Goal: Information Seeking & Learning: Learn about a topic

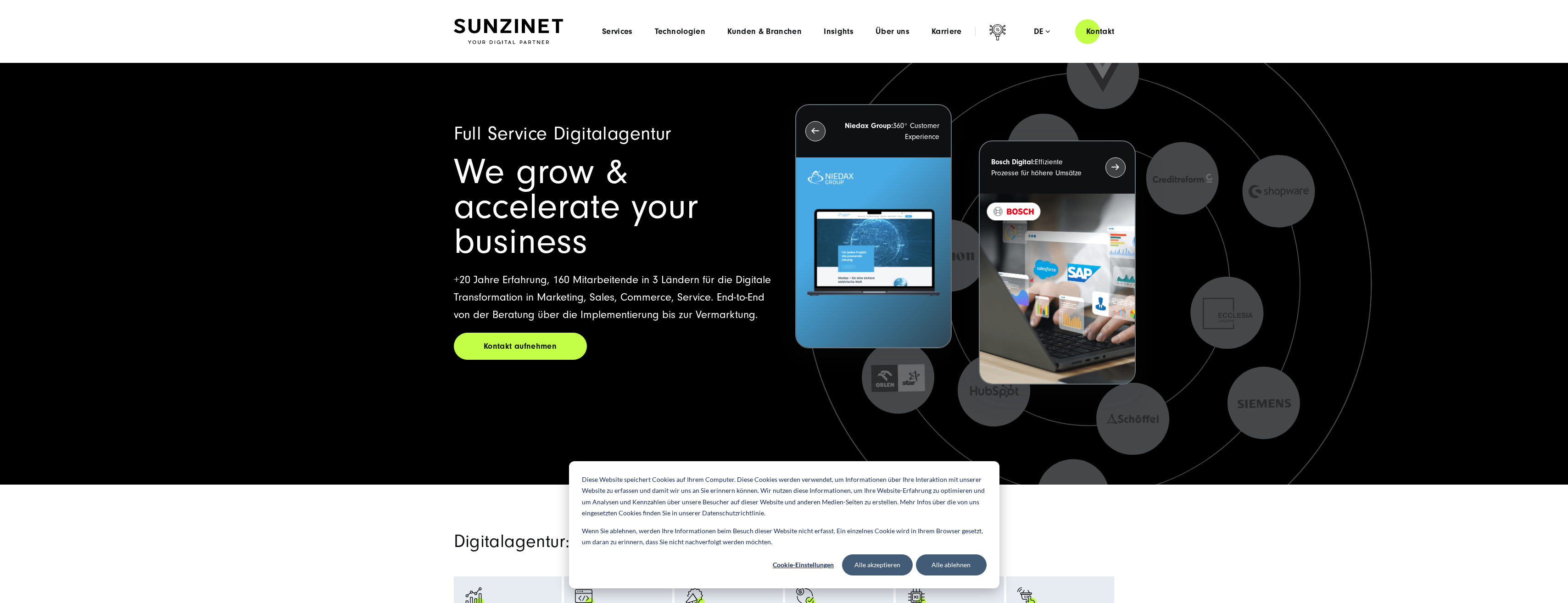
click at [521, 18] on header "Smart Search AI Hier können Sie eine konkrete Frage zu unserer Agentur und unse…" at bounding box center [784, 32] width 1568 height 63
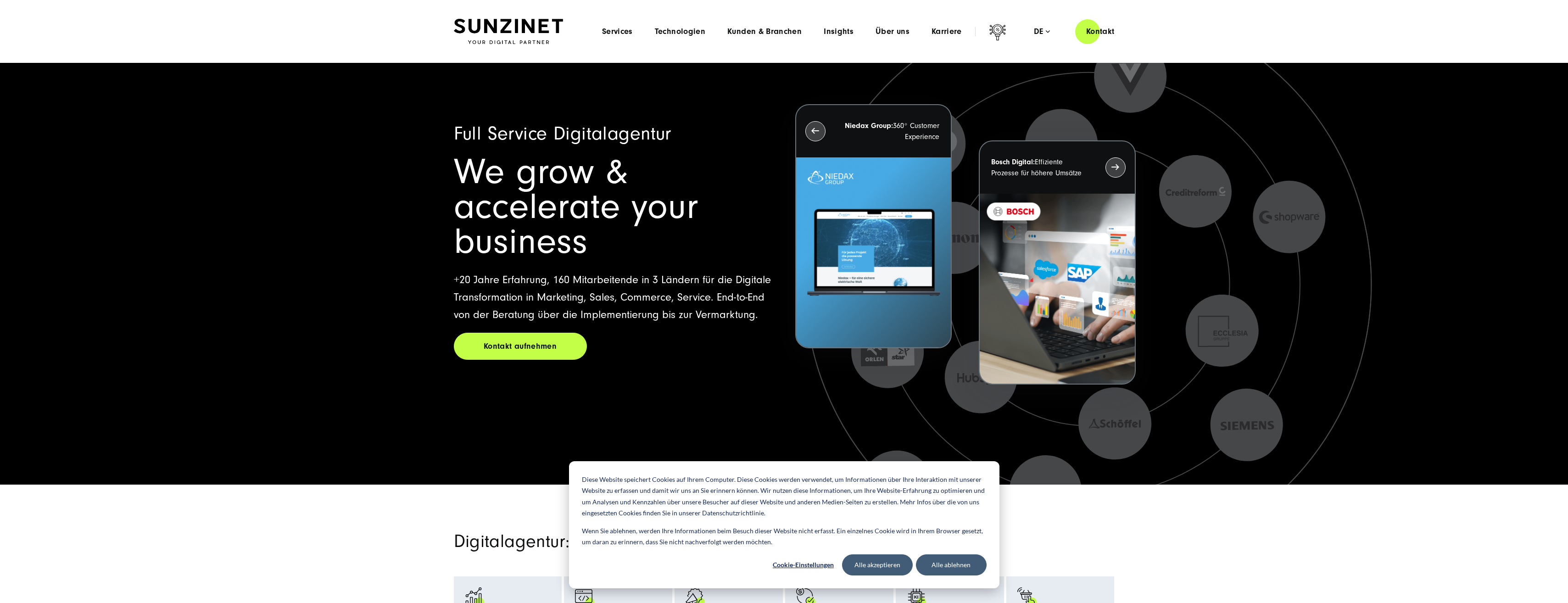
click at [546, 24] on img at bounding box center [508, 32] width 109 height 26
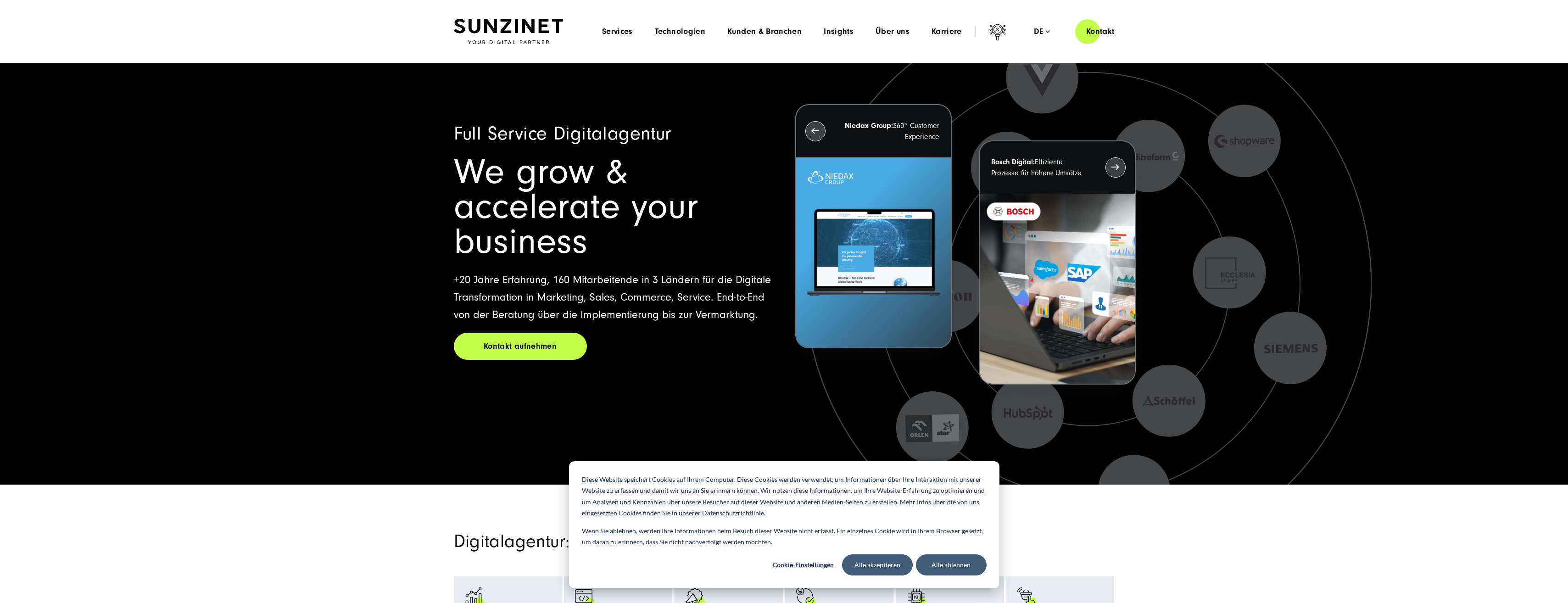
click at [616, 24] on div "Menu Services Menu Full Service Digitalagentur Wir lösen komplexe Herausforderu…" at bounding box center [858, 31] width 534 height 26
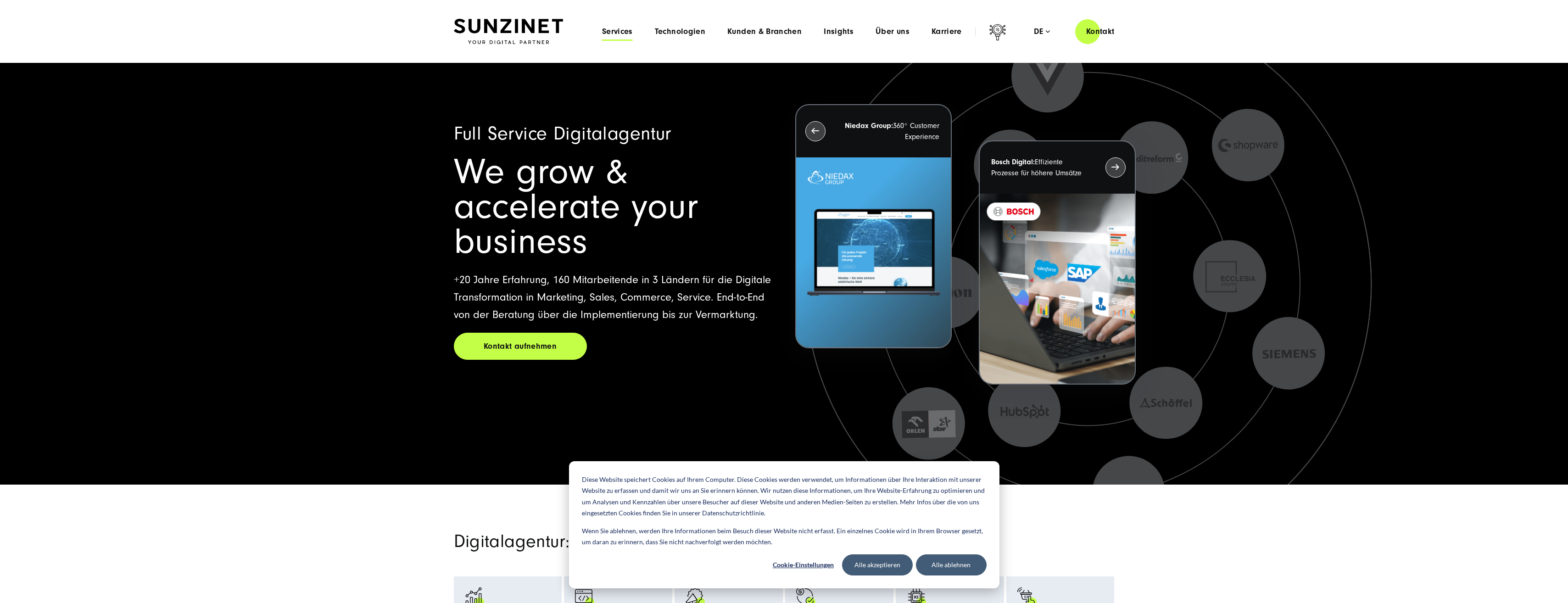
click at [626, 35] on span "Services" at bounding box center [617, 32] width 31 height 9
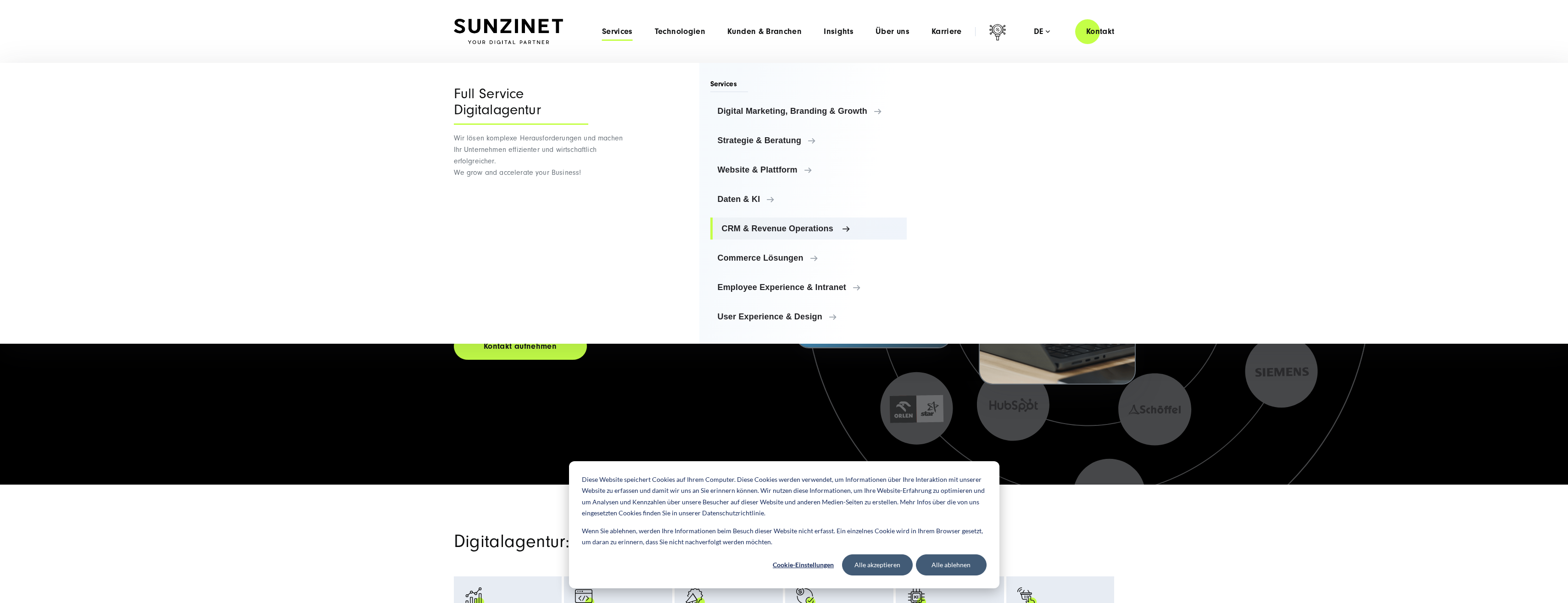
click at [755, 228] on span "CRM & Revenue Operations" at bounding box center [810, 228] width 178 height 9
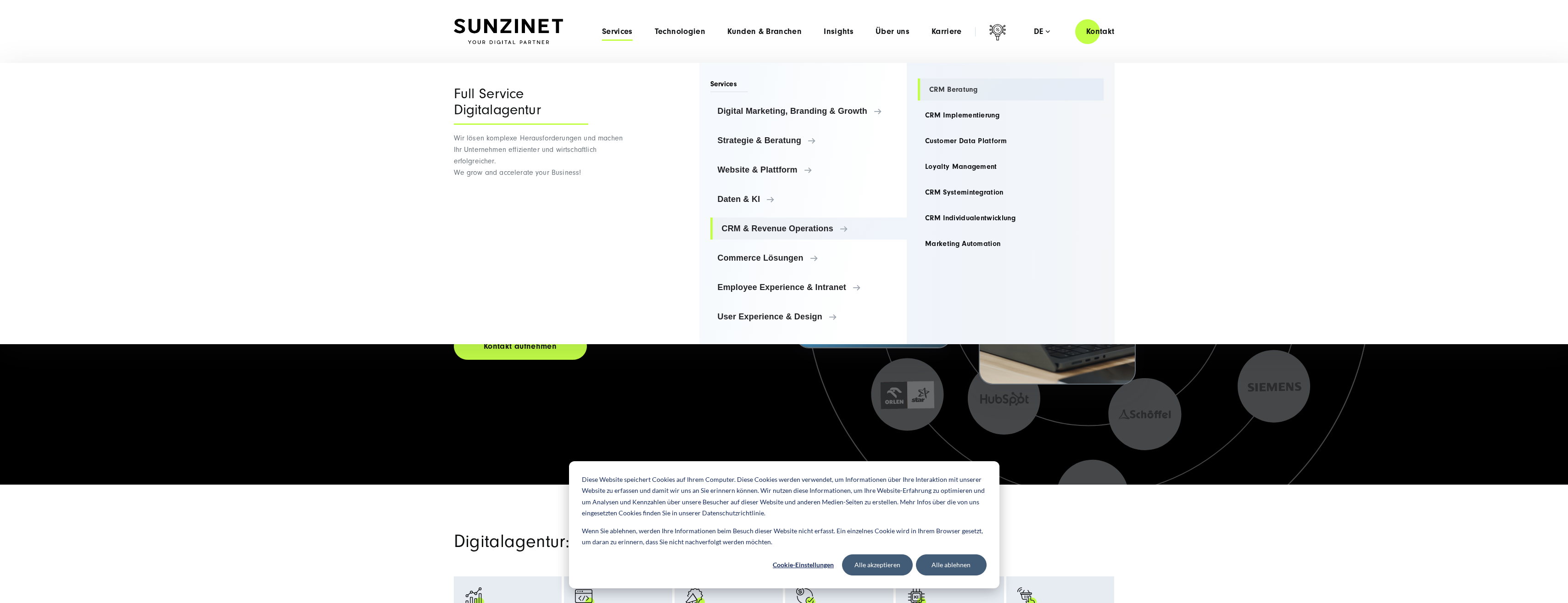
click at [950, 86] on link "CRM Beratung" at bounding box center [1010, 89] width 186 height 22
